Goal: Task Accomplishment & Management: Complete application form

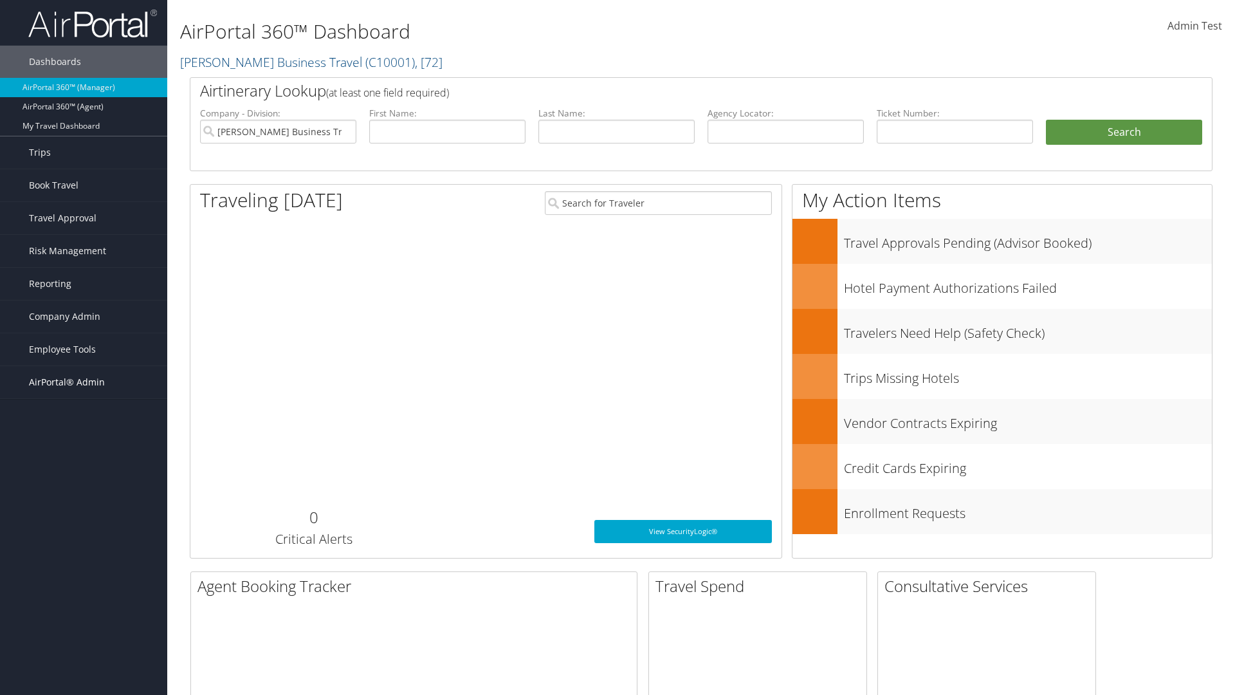
click at [84, 382] on span "AirPortal® Admin" at bounding box center [67, 382] width 76 height 32
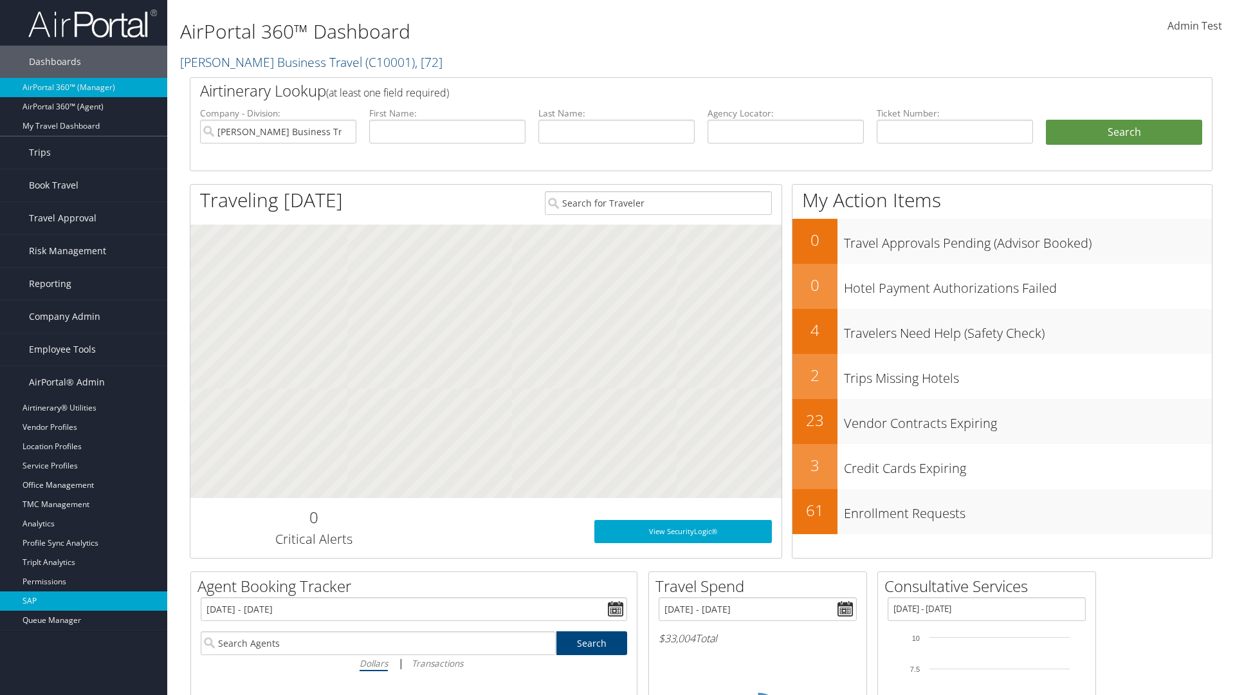
click at [84, 601] on link "SAP" at bounding box center [83, 600] width 167 height 19
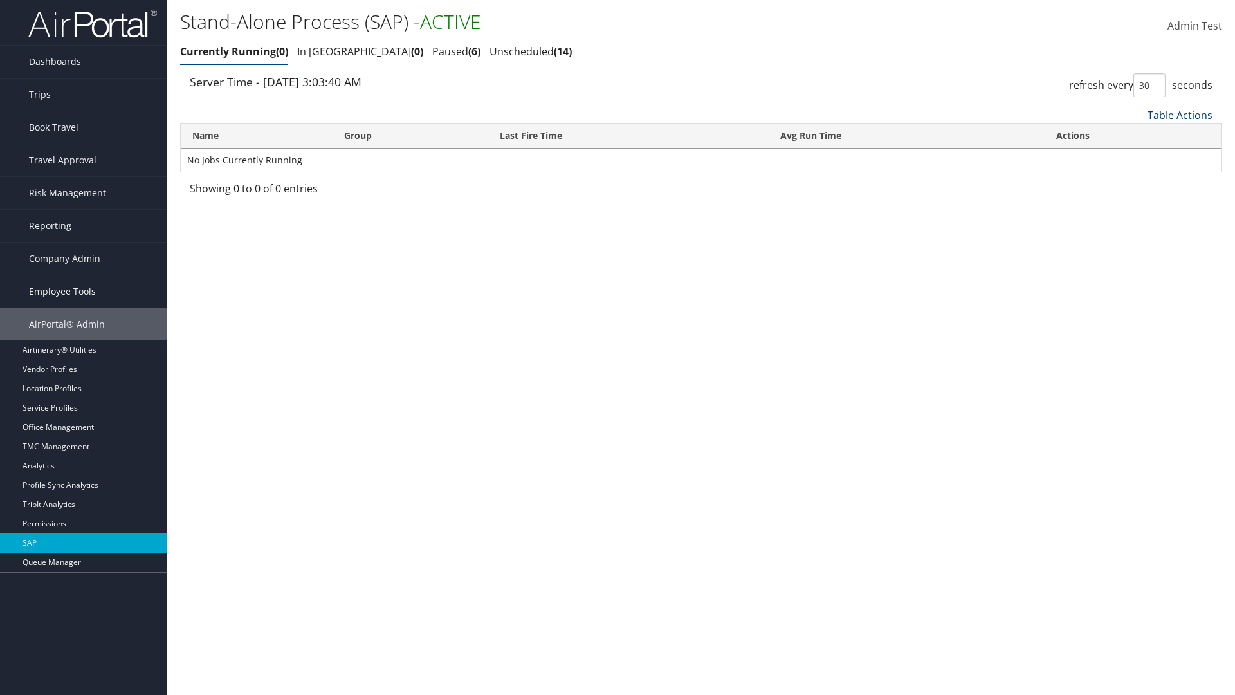
click at [1180, 115] on link "Table Actions" at bounding box center [1180, 115] width 65 height 14
click at [1137, 156] on link "New Record" at bounding box center [1137, 157] width 169 height 22
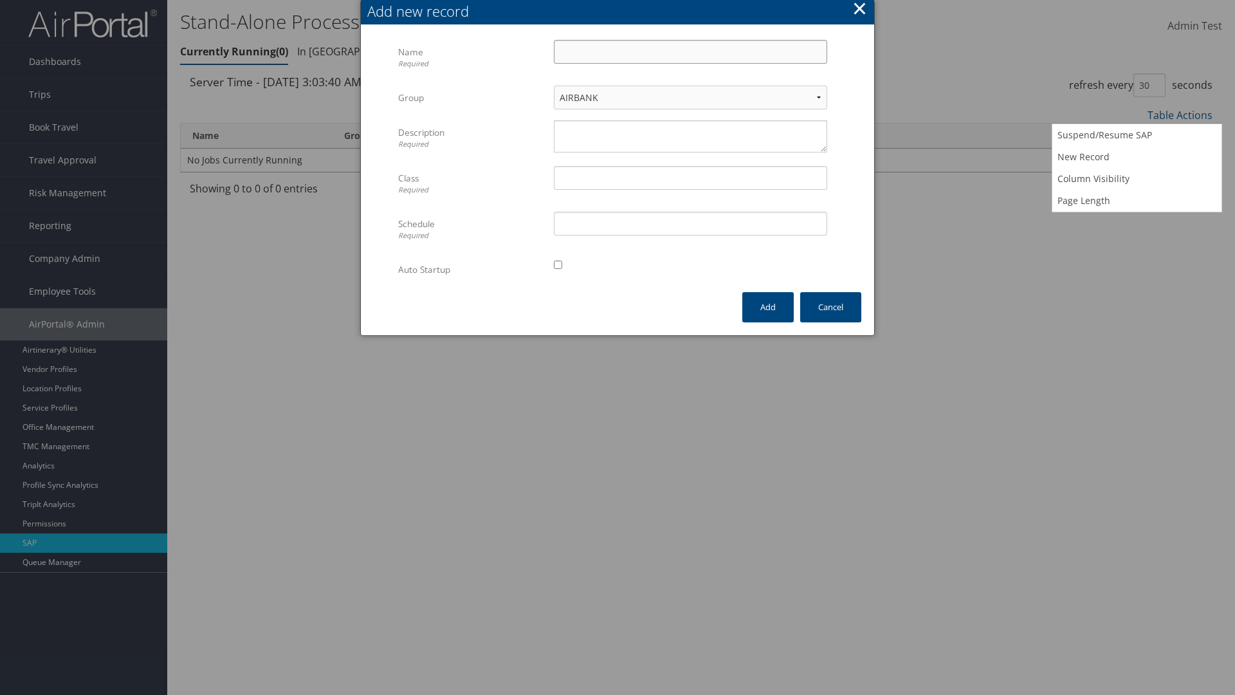
click at [690, 51] on input "Name Required" at bounding box center [690, 52] width 273 height 24
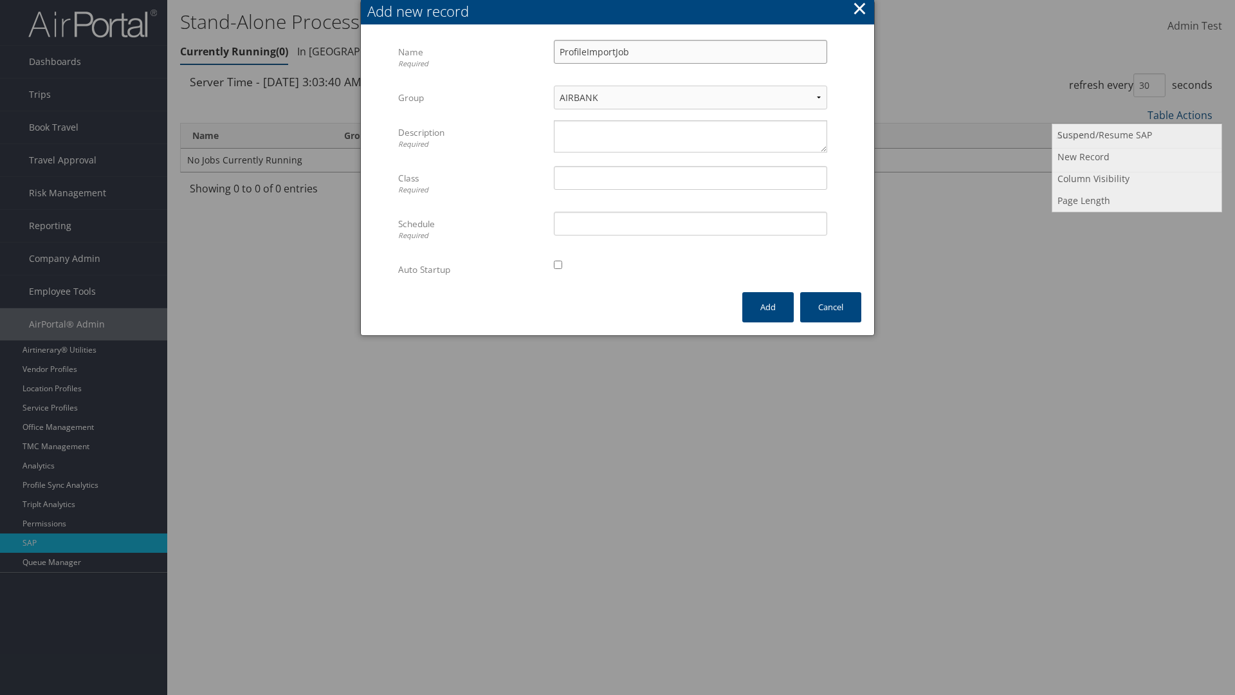
type input "ProfileImportJob"
click at [690, 136] on textarea "Description Required" at bounding box center [690, 136] width 273 height 32
type textarea "Test"
click at [690, 178] on input "Class Required" at bounding box center [690, 178] width 273 height 24
type input "Test"
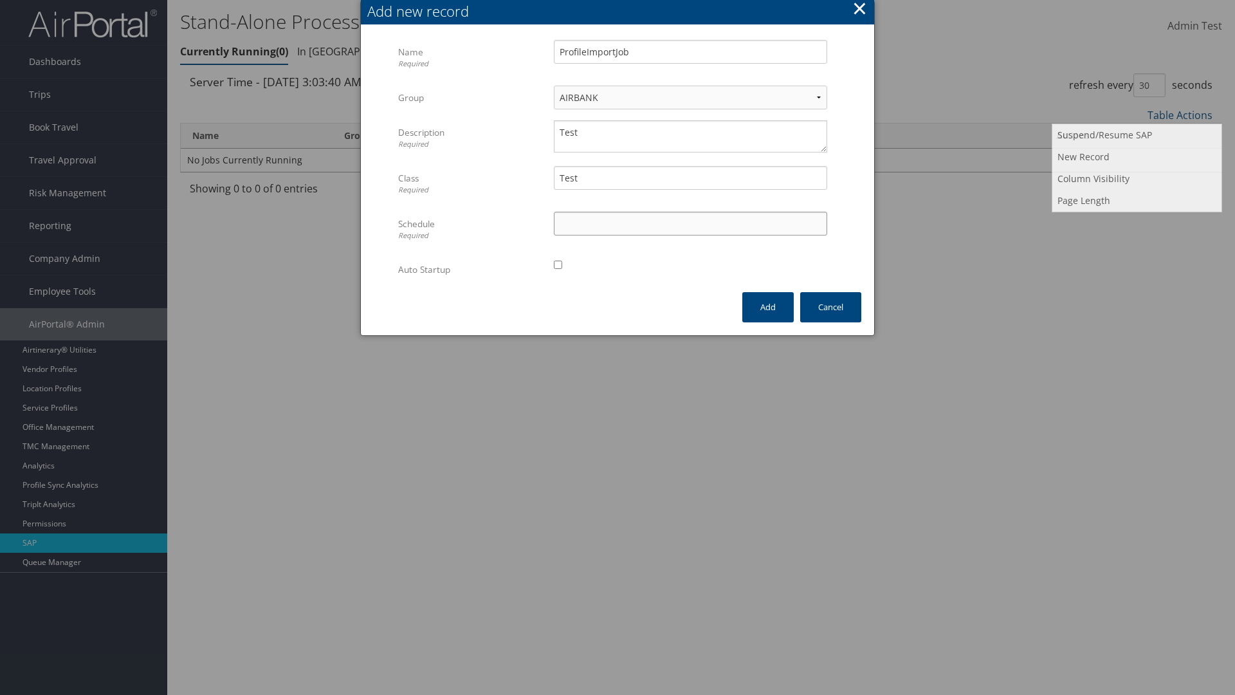
click at [690, 223] on input "Schedule Required" at bounding box center [690, 224] width 273 height 24
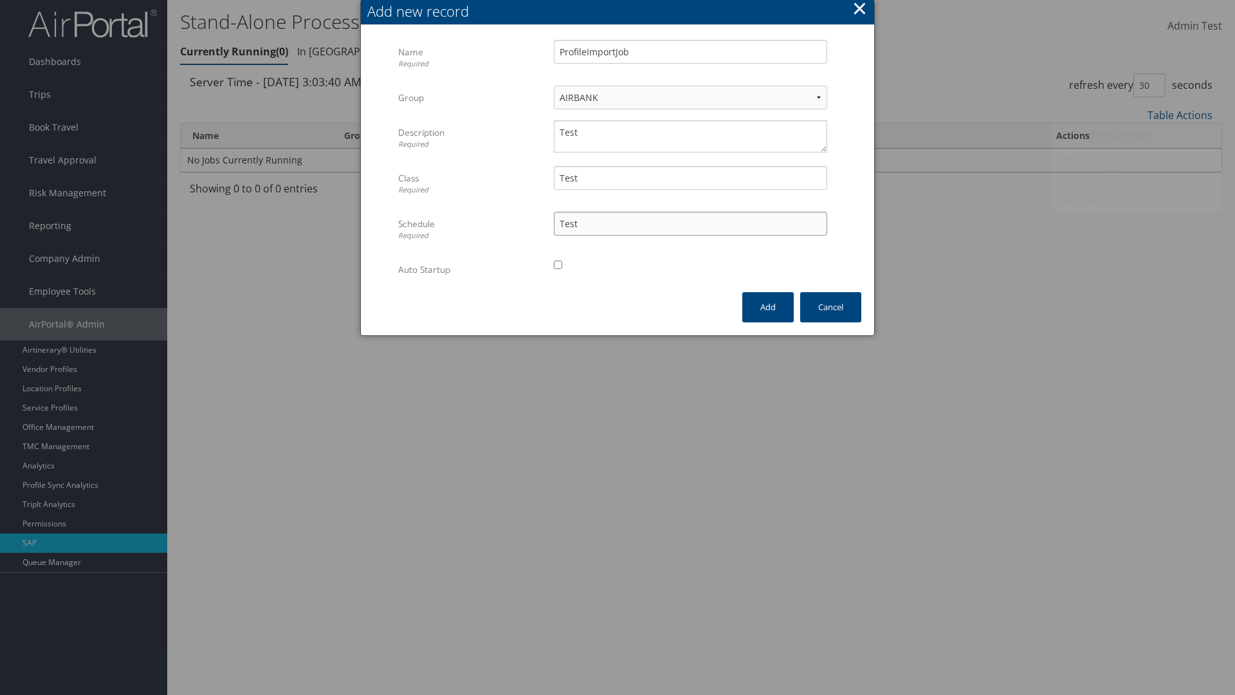
type input "Test"
click at [558, 264] on input "checkbox" at bounding box center [558, 265] width 8 height 8
checkbox input "true"
click at [768, 307] on button "Add" at bounding box center [768, 307] width 51 height 30
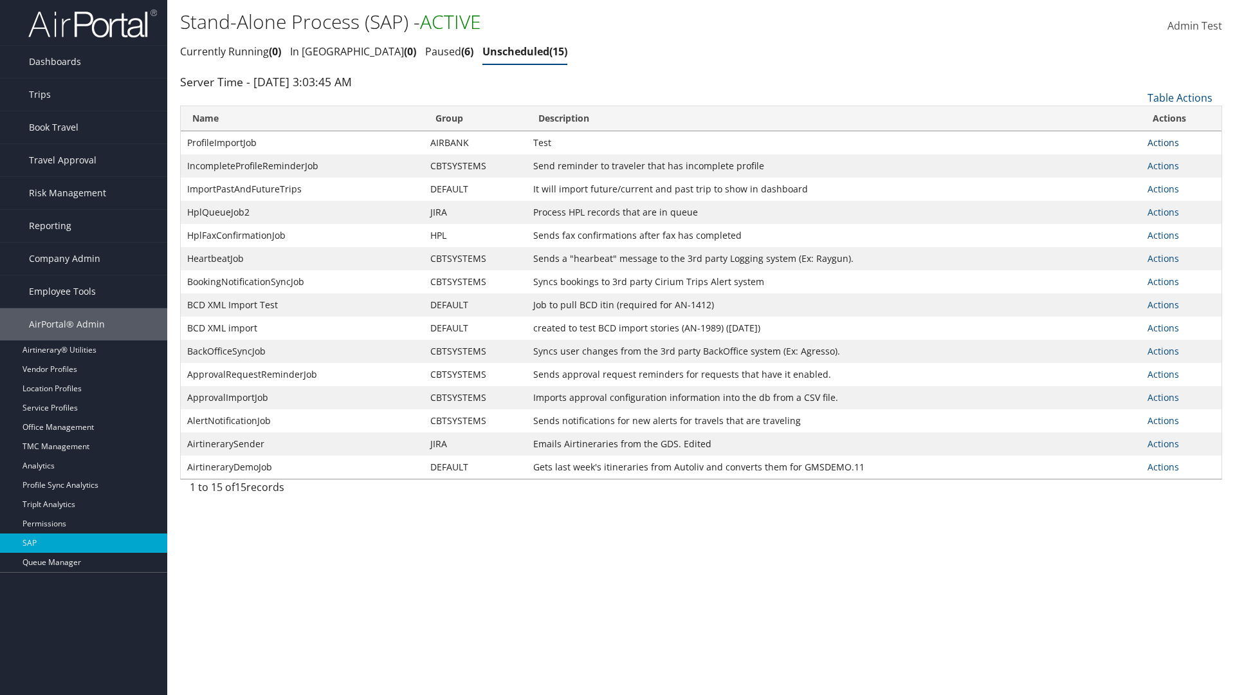
click at [1163, 142] on link "Actions" at bounding box center [1164, 142] width 32 height 12
click at [1181, 205] on link "Delete Job" at bounding box center [1182, 205] width 66 height 22
